Goal: Navigation & Orientation: Find specific page/section

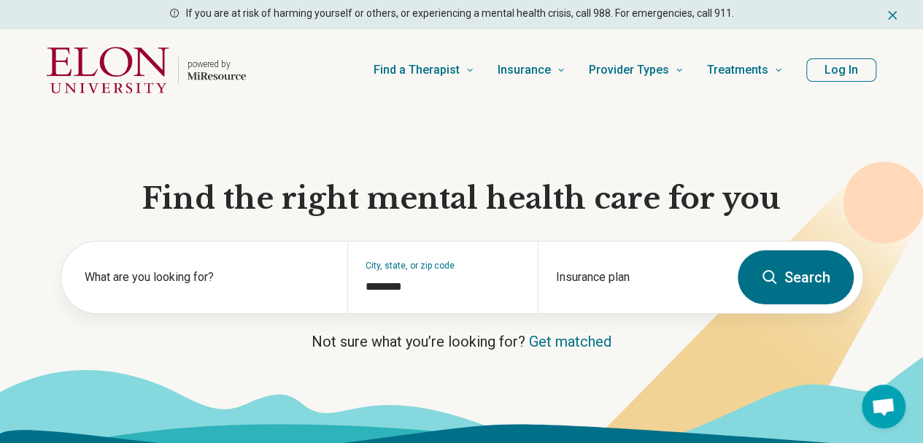
click at [833, 65] on button "Log In" at bounding box center [842, 69] width 70 height 23
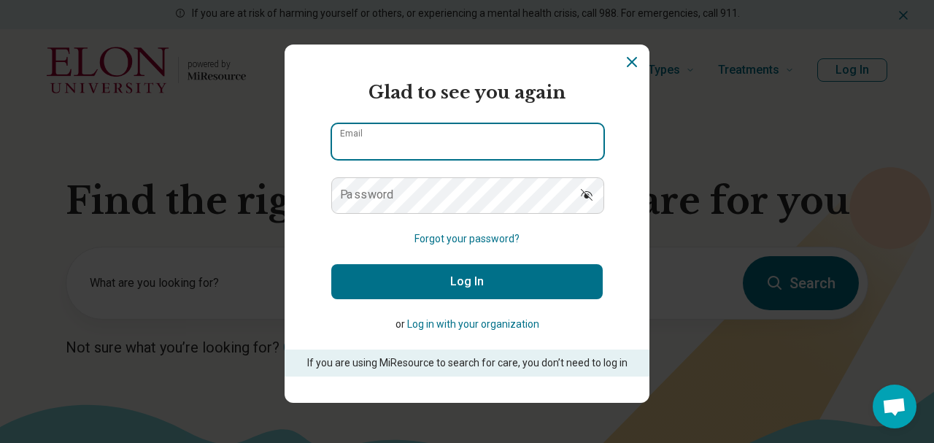
type input "**********"
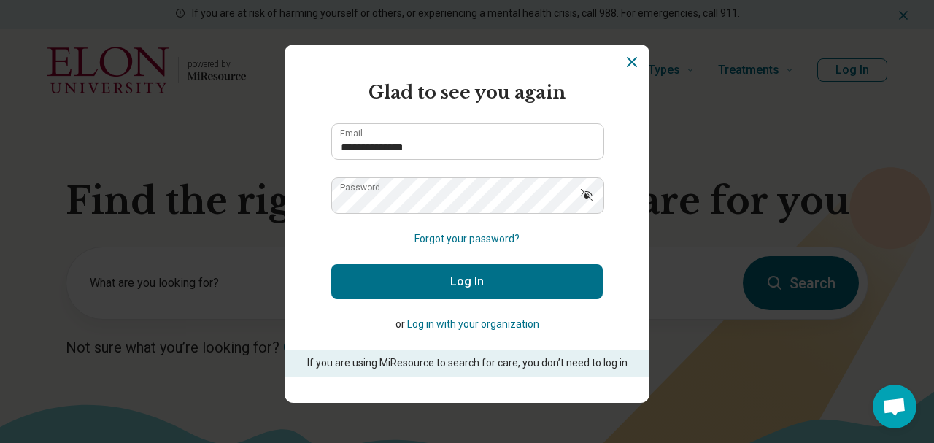
click at [475, 274] on button "Log In" at bounding box center [467, 281] width 272 height 35
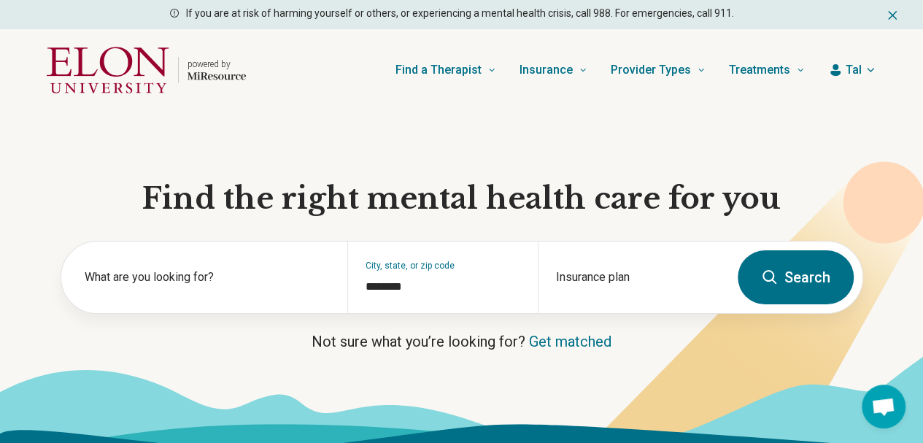
click at [867, 68] on icon "button" at bounding box center [871, 70] width 12 height 12
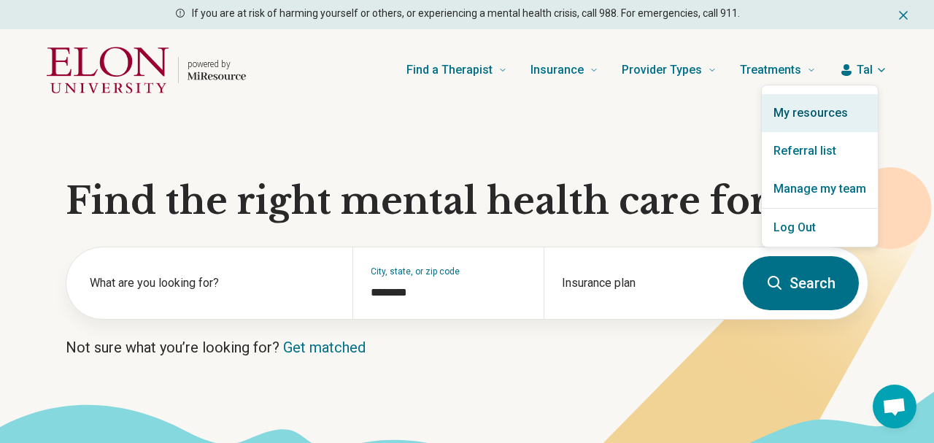
click at [839, 108] on link "My resources" at bounding box center [820, 113] width 116 height 38
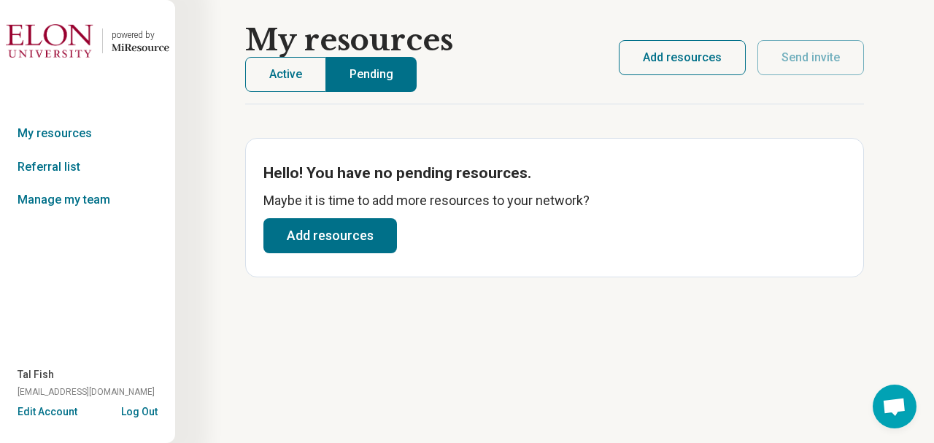
click at [280, 72] on button "Active" at bounding box center [285, 74] width 81 height 35
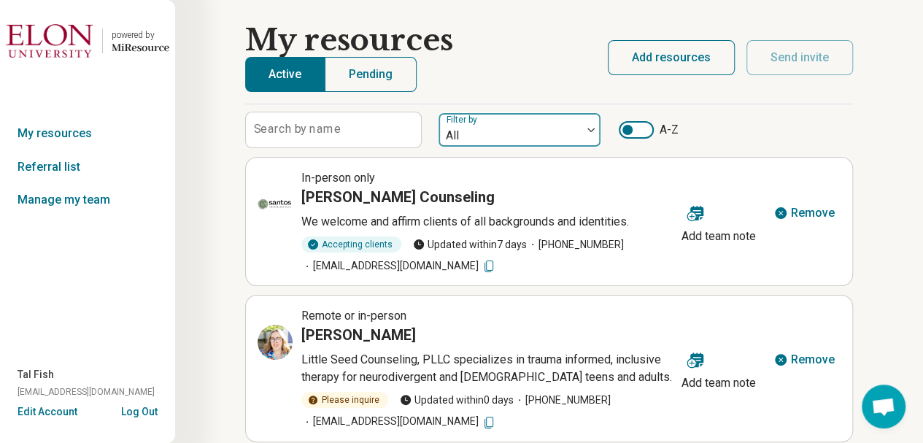
click at [507, 136] on div at bounding box center [509, 136] width 131 height 20
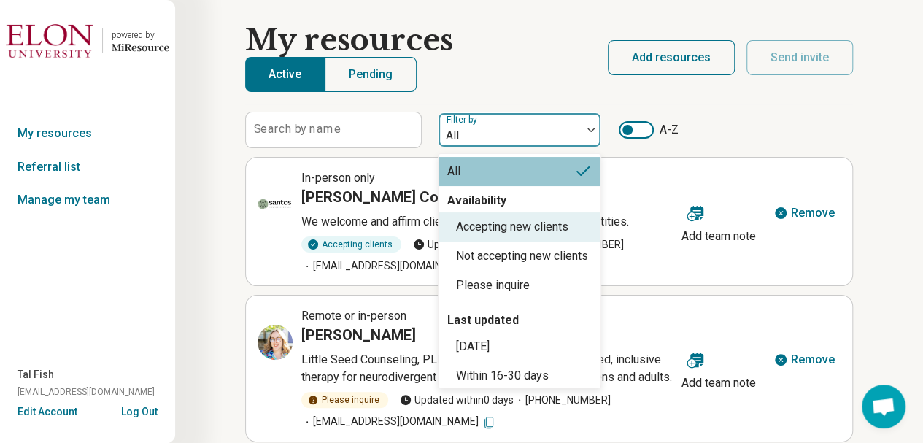
scroll to position [117, 0]
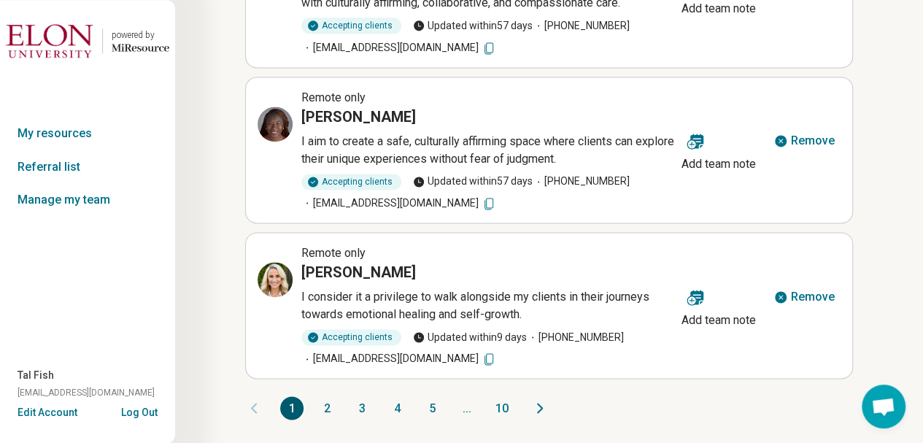
scroll to position [1030, 0]
click at [324, 414] on button "2" at bounding box center [326, 407] width 23 height 23
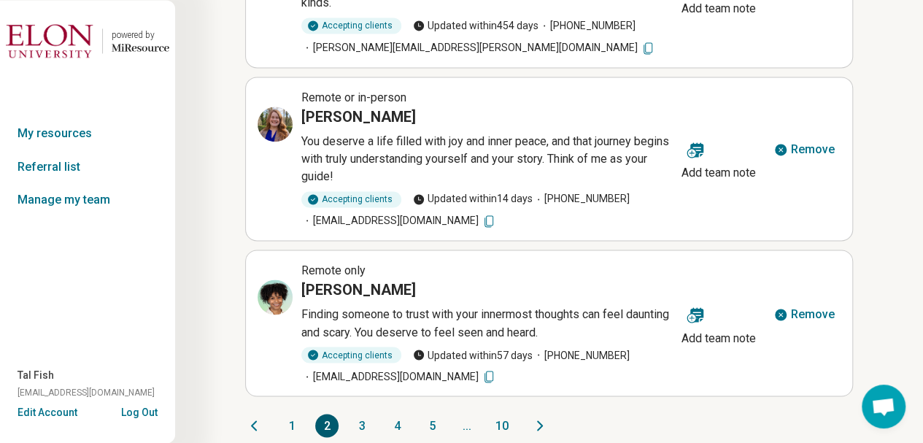
scroll to position [1065, 0]
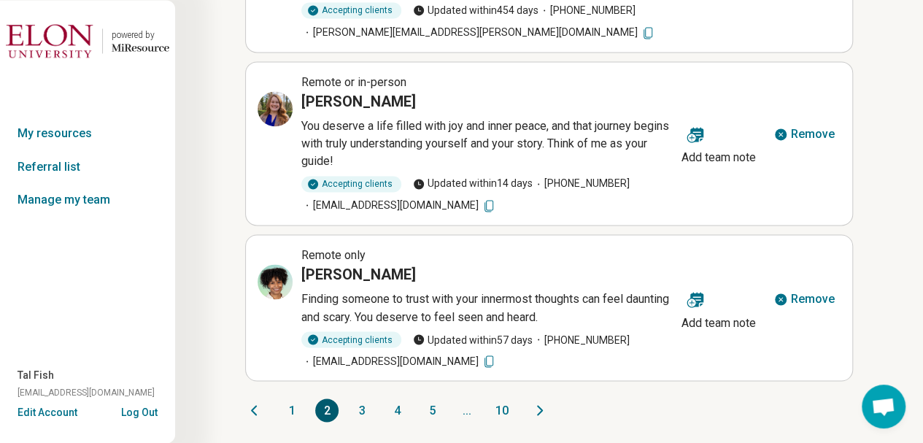
click at [363, 404] on button "3" at bounding box center [361, 410] width 23 height 23
click at [362, 412] on button "3" at bounding box center [361, 410] width 23 height 23
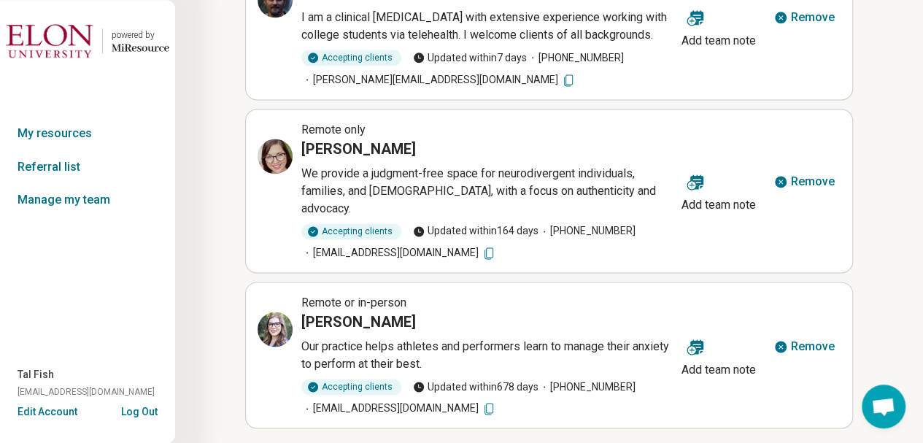
scroll to position [995, 0]
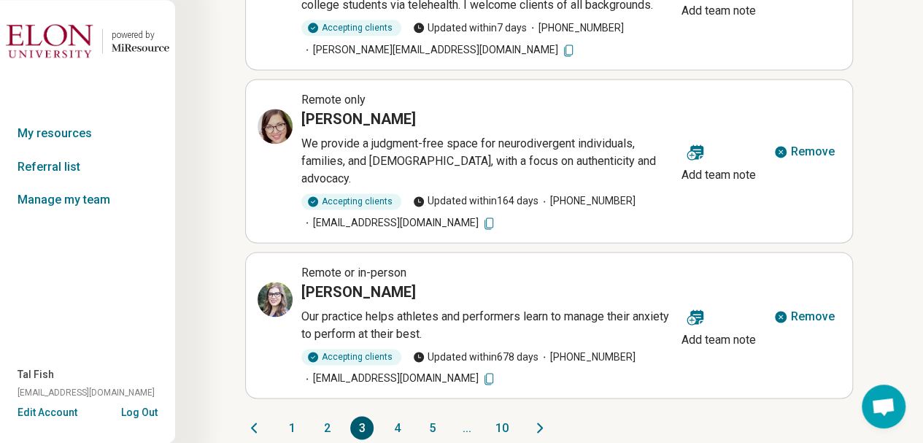
click at [390, 416] on button "4" at bounding box center [396, 427] width 23 height 23
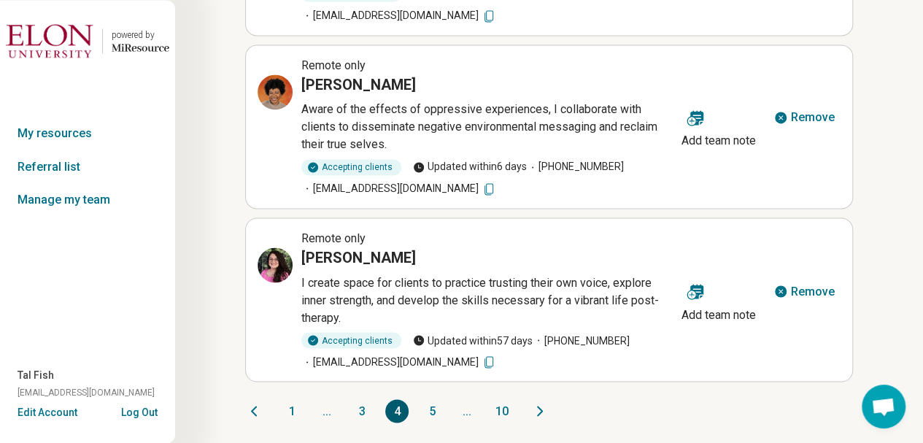
scroll to position [1100, 0]
click at [428, 408] on button "5" at bounding box center [431, 410] width 23 height 23
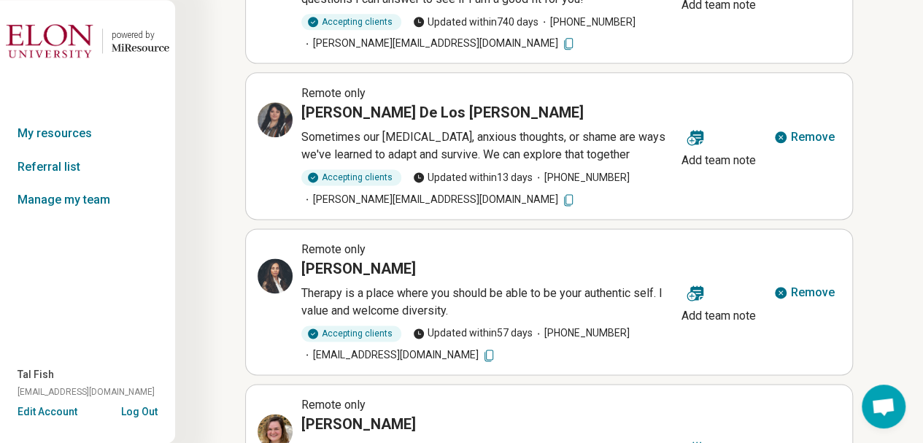
scroll to position [1047, 0]
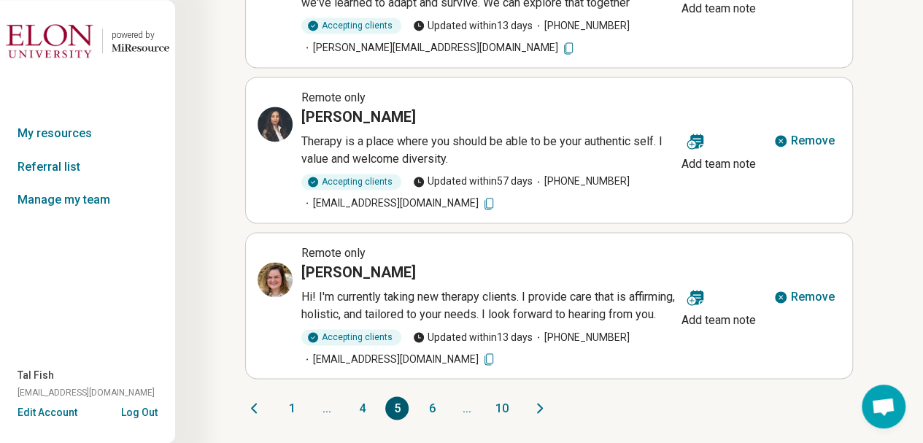
click at [431, 412] on button "6" at bounding box center [431, 407] width 23 height 23
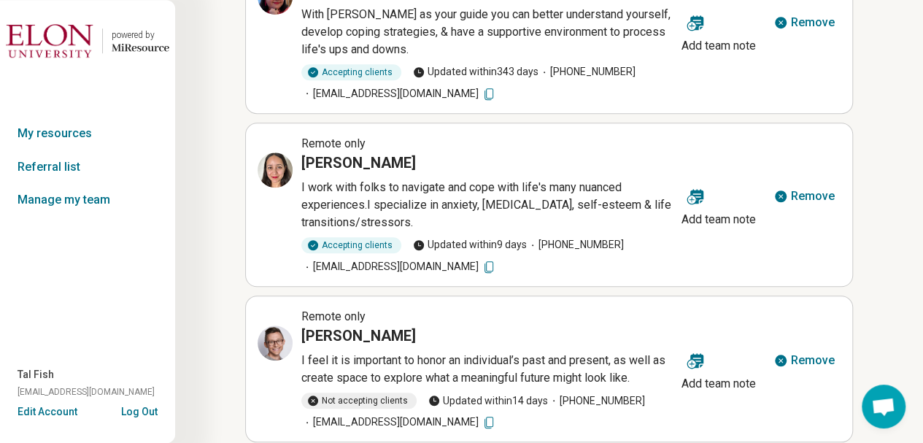
scroll to position [1030, 0]
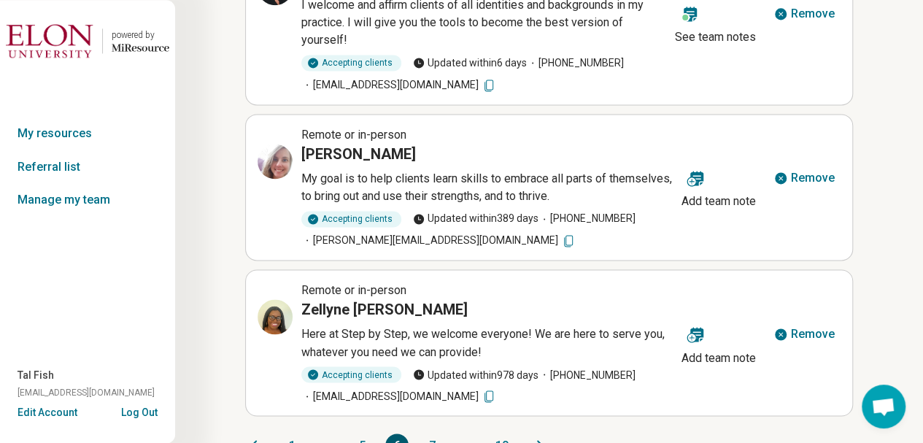
click at [433, 434] on button "7" at bounding box center [431, 445] width 23 height 23
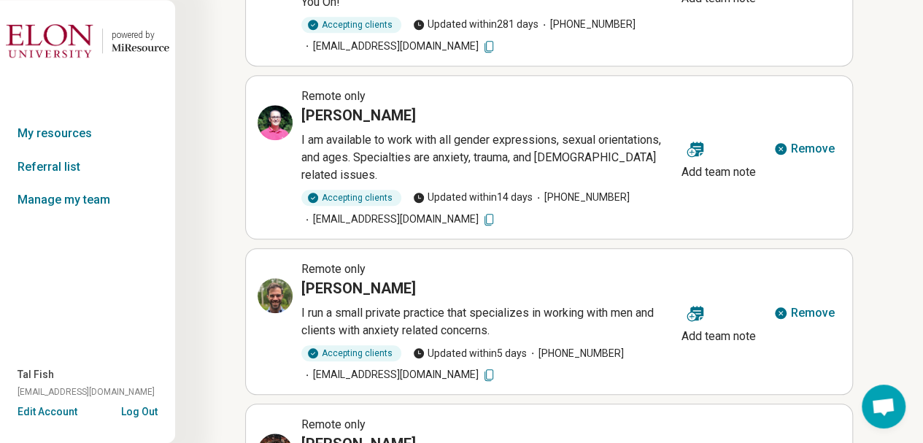
scroll to position [1047, 0]
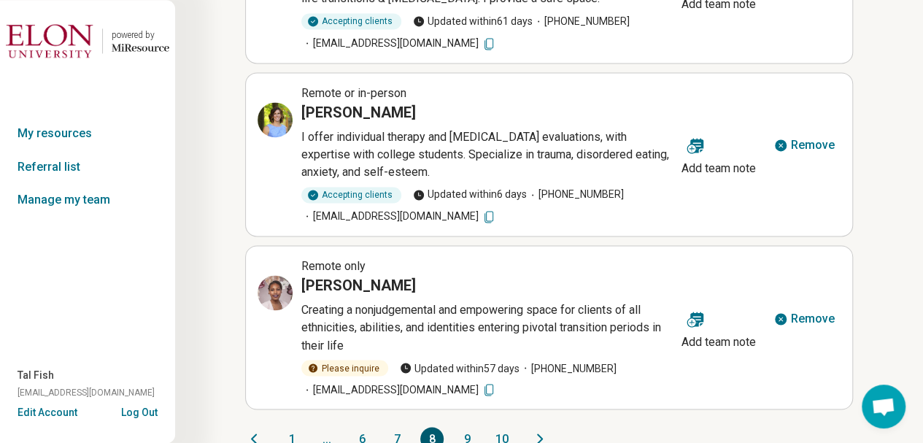
scroll to position [1065, 0]
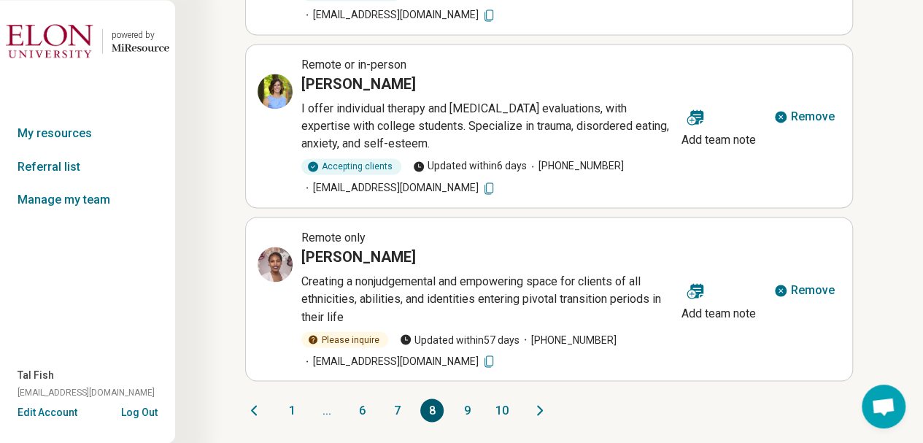
click at [467, 405] on button "9" at bounding box center [466, 410] width 23 height 23
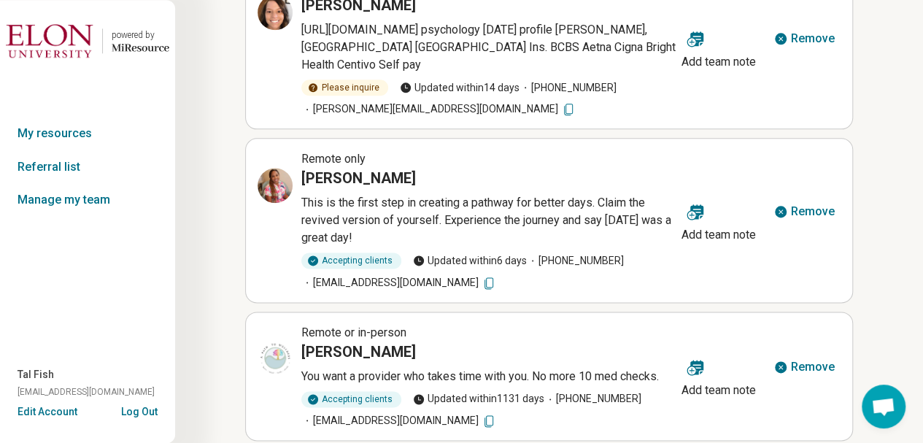
scroll to position [1047, 0]
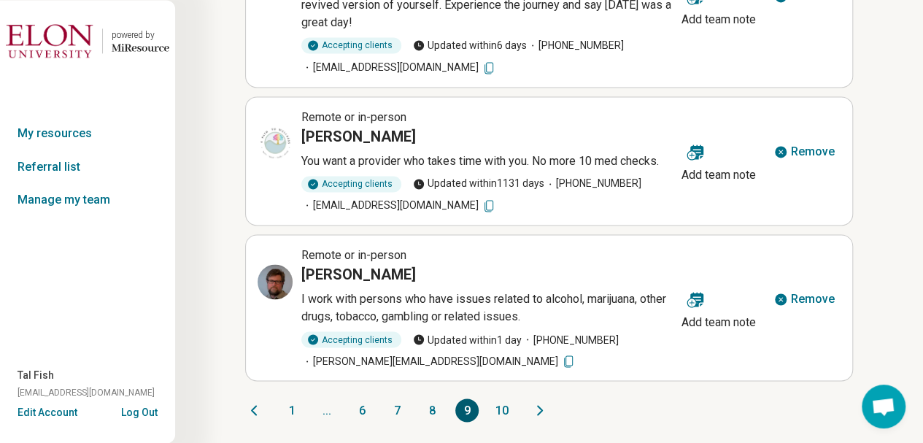
click at [498, 409] on button "10" at bounding box center [501, 410] width 23 height 23
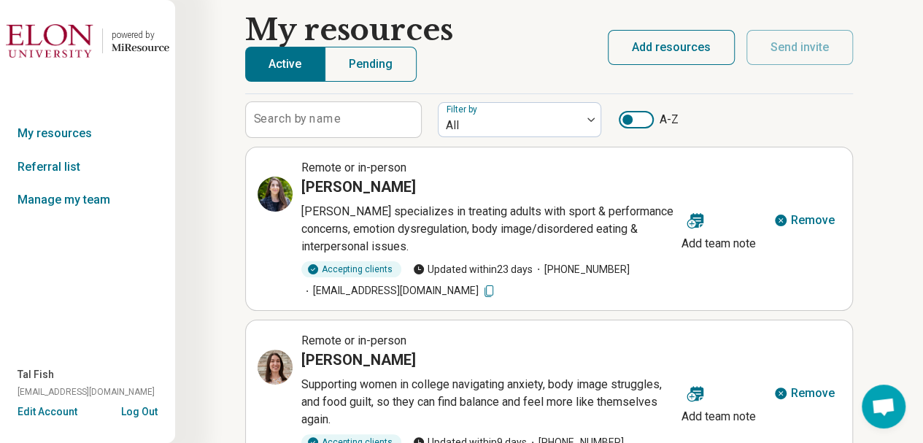
scroll to position [0, 0]
